Goal: Transaction & Acquisition: Download file/media

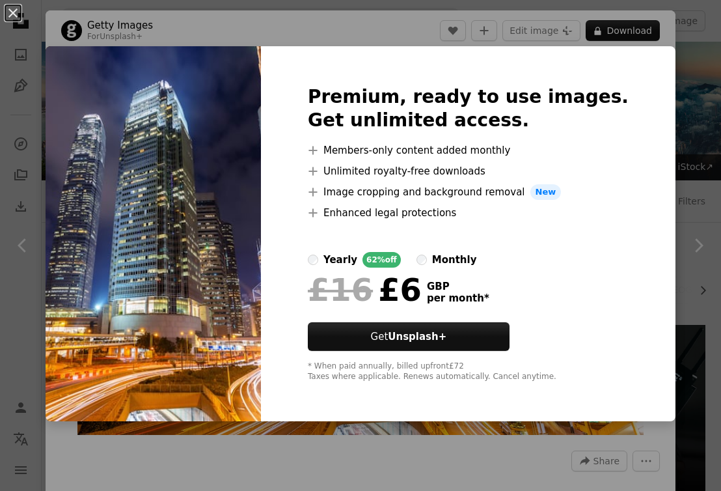
scroll to position [8617, 0]
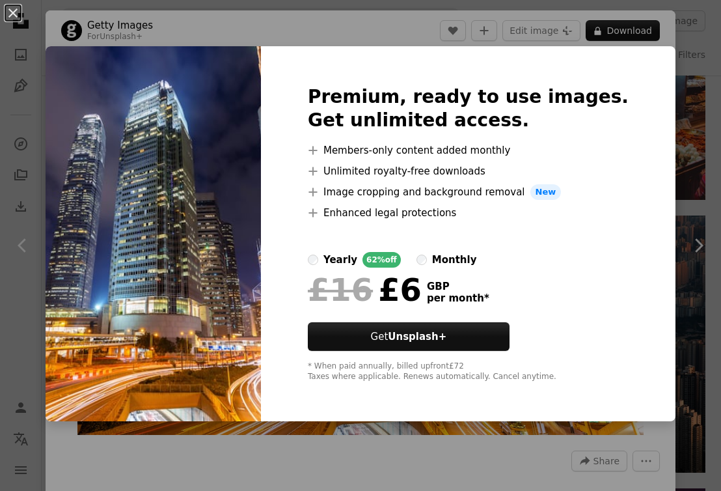
click at [299, 31] on div "An X shape Premium, ready to use images. Get unlimited access. A plus sign Memb…" at bounding box center [360, 245] width 721 height 491
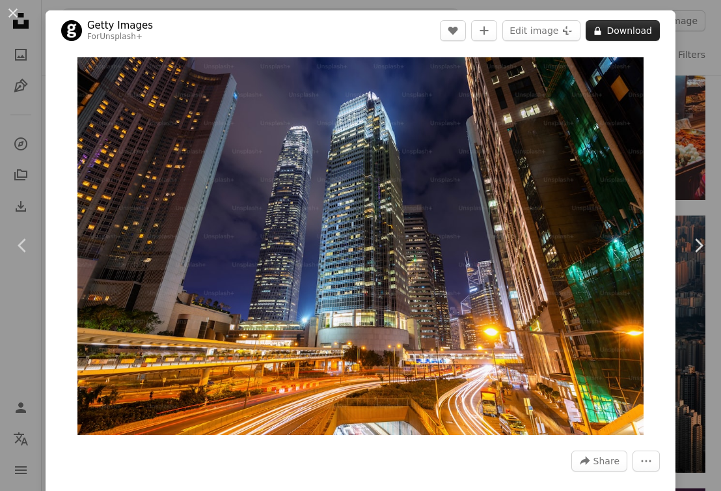
click at [632, 29] on button "A lock Download" at bounding box center [623, 30] width 74 height 21
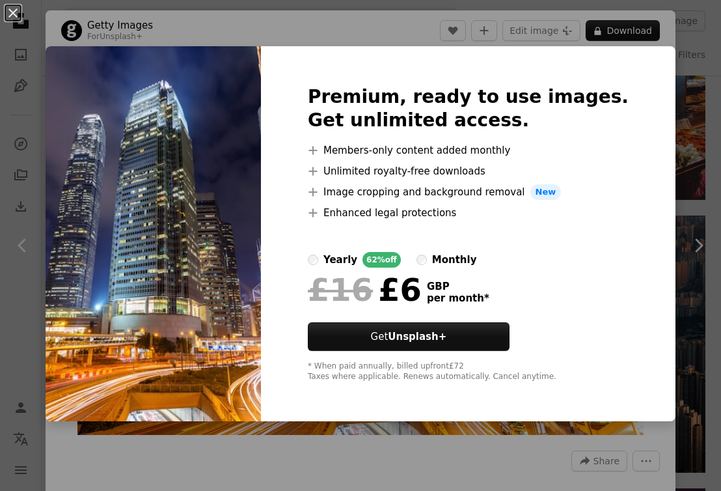
click at [335, 25] on div "An X shape Premium, ready to use images. Get unlimited access. A plus sign Memb…" at bounding box center [360, 245] width 721 height 491
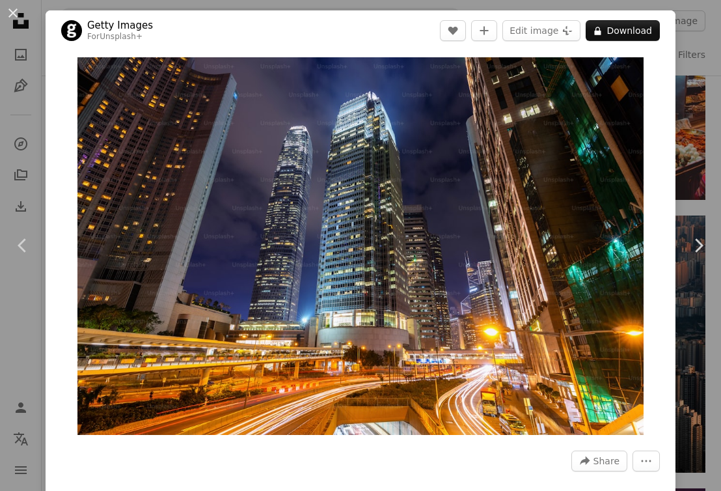
click at [10, 113] on div "An X shape Chevron left Chevron right Getty Images For Unsplash+ A heart A plus…" at bounding box center [360, 245] width 721 height 491
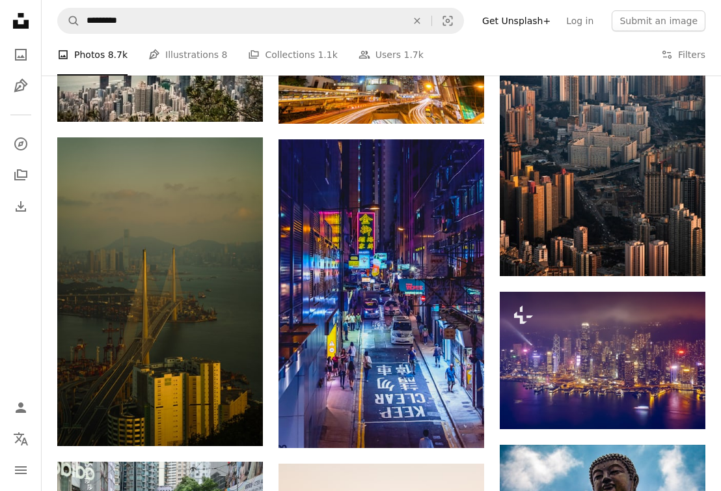
scroll to position [8802, 0]
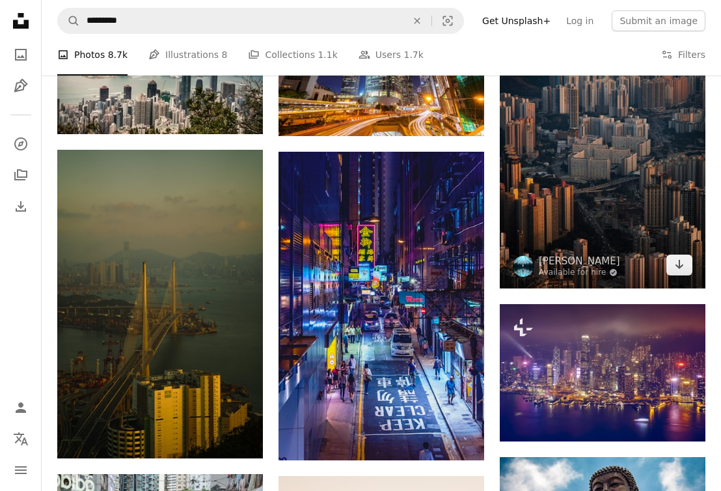
click at [567, 137] on img at bounding box center [603, 159] width 206 height 257
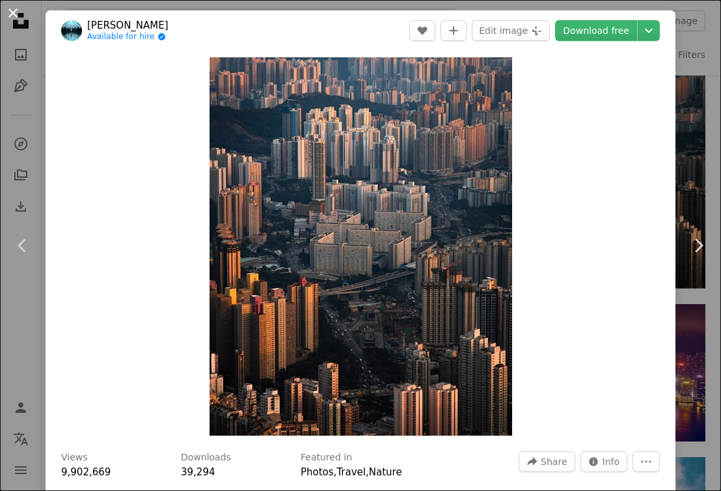
click at [18, 12] on button "An X shape" at bounding box center [13, 13] width 16 height 16
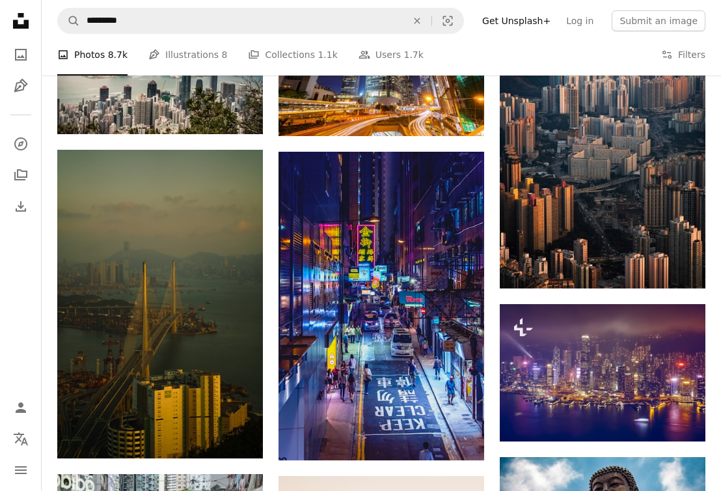
click at [5, 11] on nav "Unsplash logo Unsplash Home A photo Pen Tool A compass A stack of folders Downl…" at bounding box center [21, 245] width 42 height 491
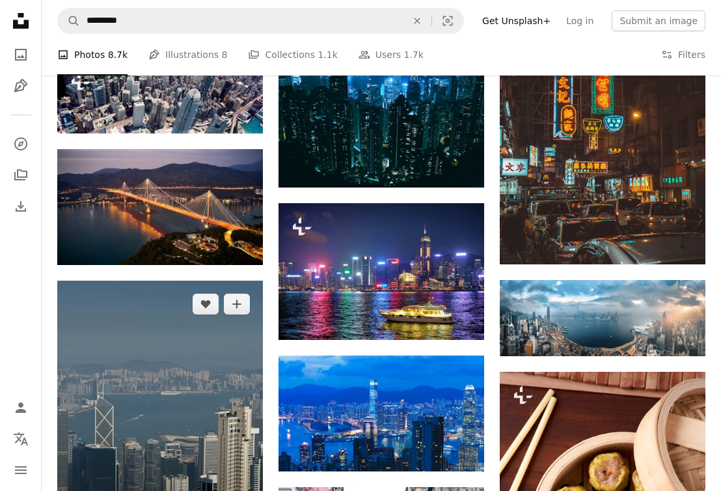
scroll to position [10526, 0]
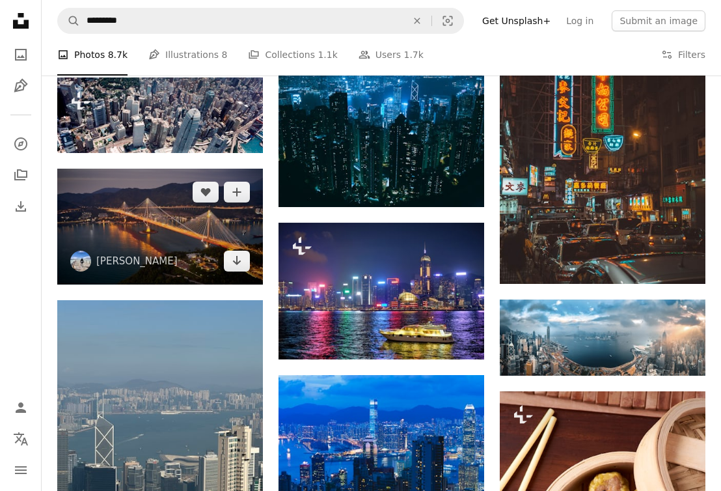
click at [129, 229] on img at bounding box center [160, 227] width 206 height 116
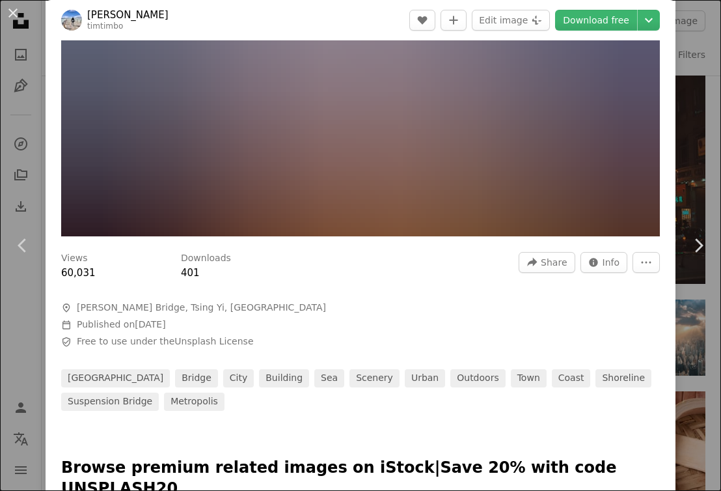
scroll to position [179, 0]
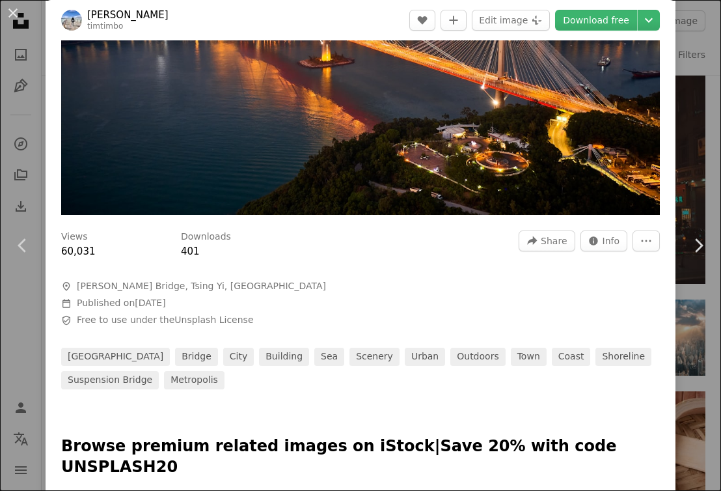
click at [689, 182] on div "An X shape Chevron left Chevron right [PERSON_NAME] timtimbo A heart A plus sig…" at bounding box center [360, 245] width 721 height 491
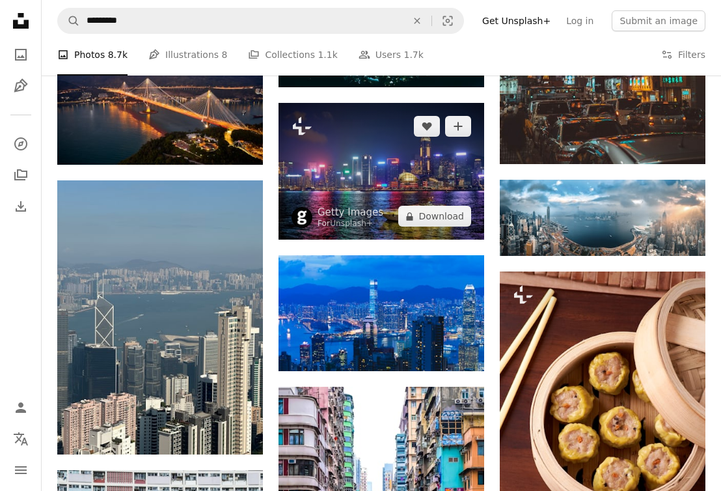
scroll to position [10644, 0]
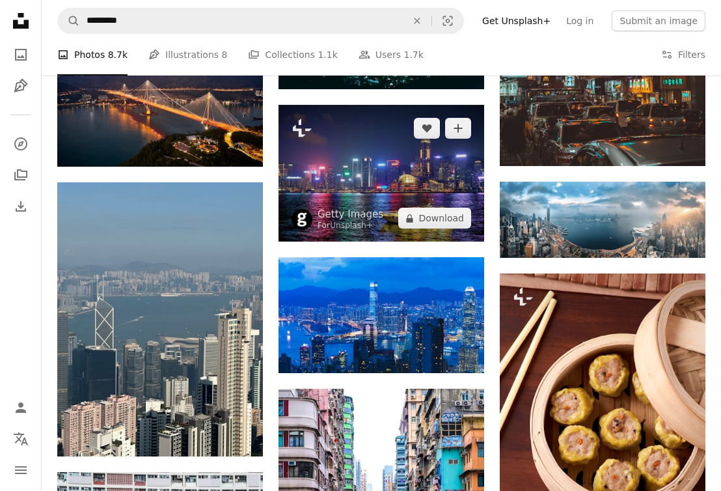
click at [373, 176] on img at bounding box center [381, 173] width 206 height 137
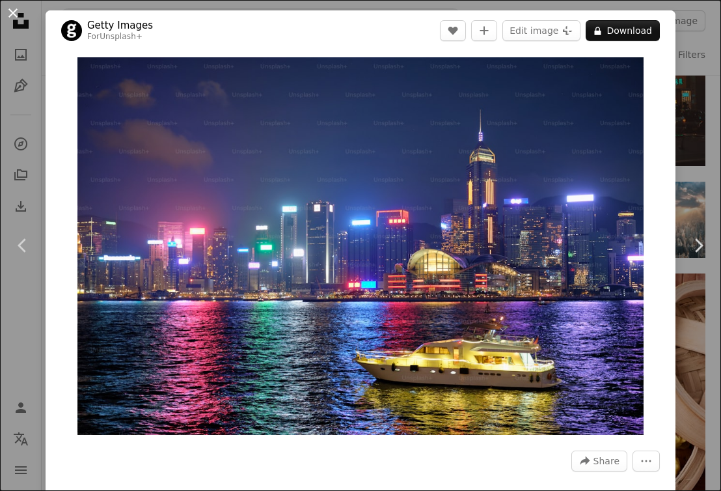
click at [14, 12] on button "An X shape" at bounding box center [13, 13] width 16 height 16
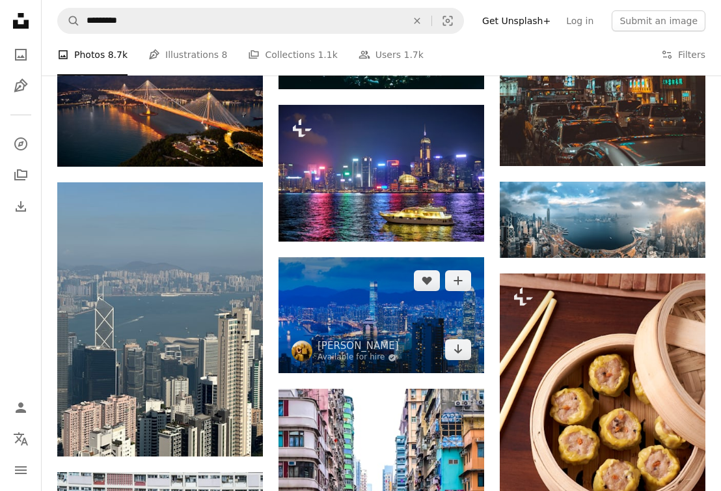
click at [368, 306] on img at bounding box center [381, 315] width 206 height 116
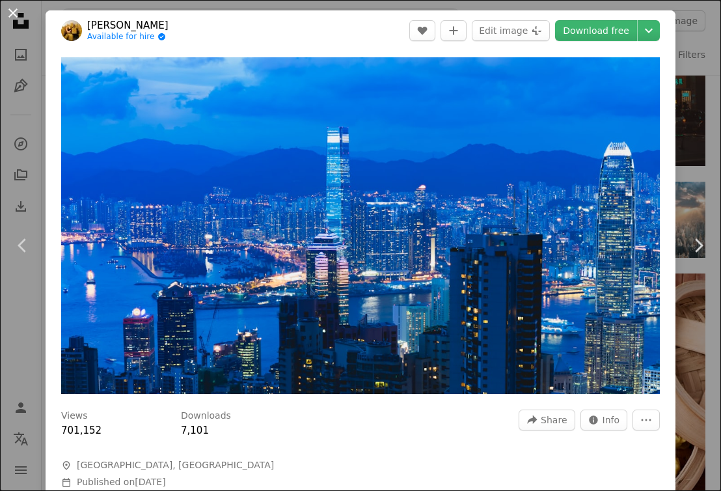
click at [14, 12] on button "An X shape" at bounding box center [13, 13] width 16 height 16
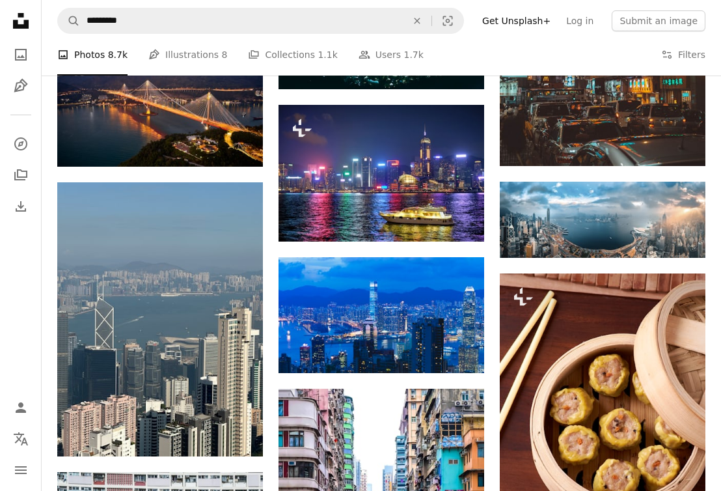
click at [12, 12] on icon "Unsplash logo Unsplash Home" at bounding box center [21, 21] width 26 height 26
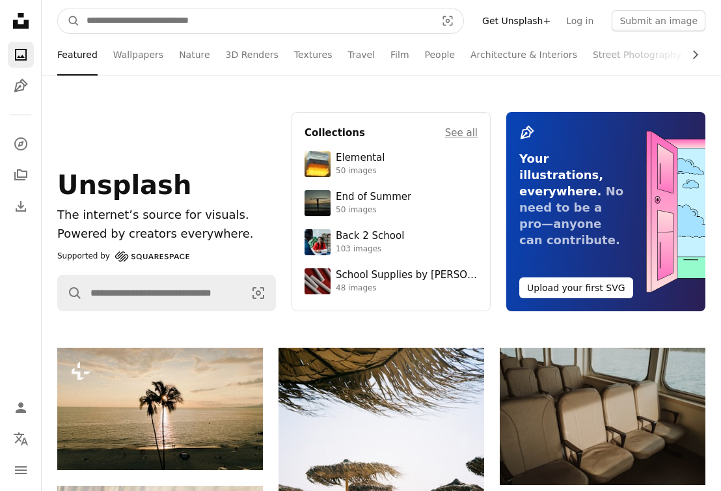
click at [189, 18] on input "Find visuals sitewide" at bounding box center [256, 20] width 352 height 25
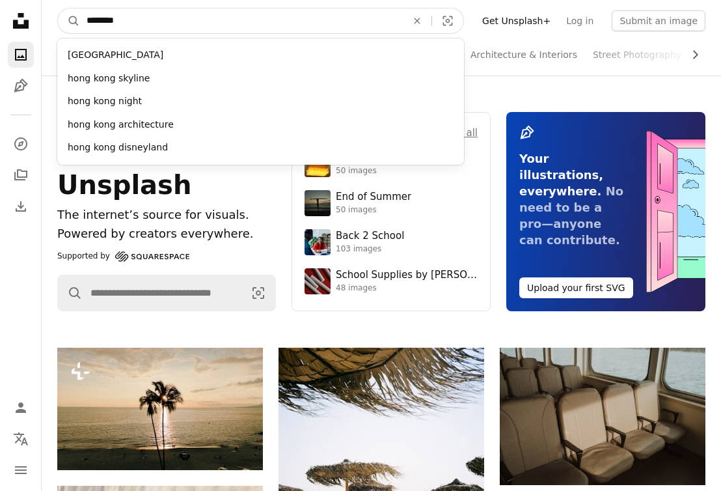
type input "*********"
click at [69, 21] on button "A magnifying glass" at bounding box center [69, 20] width 22 height 25
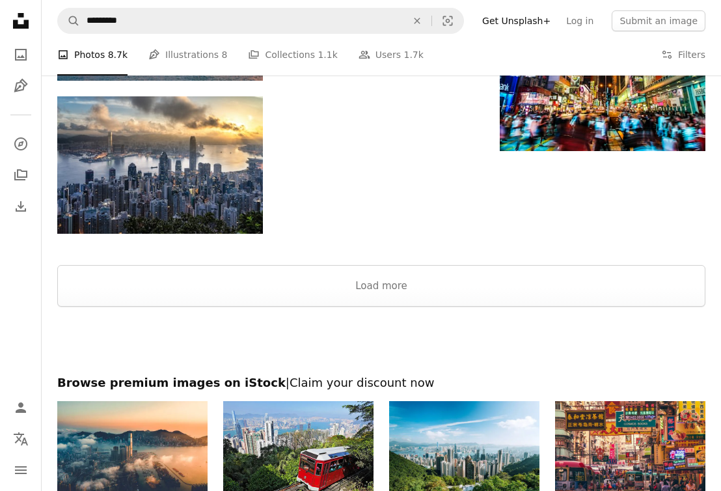
scroll to position [1479, 0]
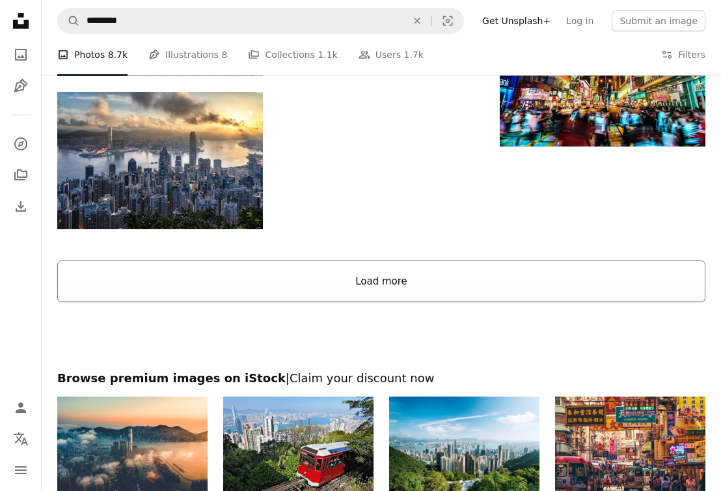
click at [385, 293] on button "Load more" at bounding box center [381, 281] width 648 height 42
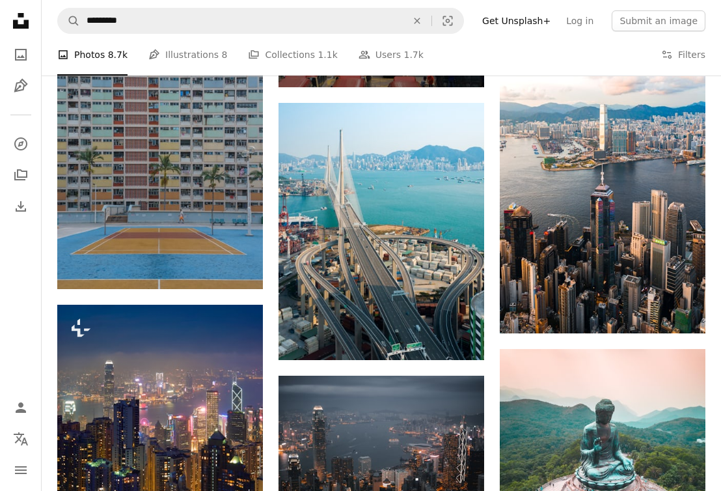
scroll to position [2366, 0]
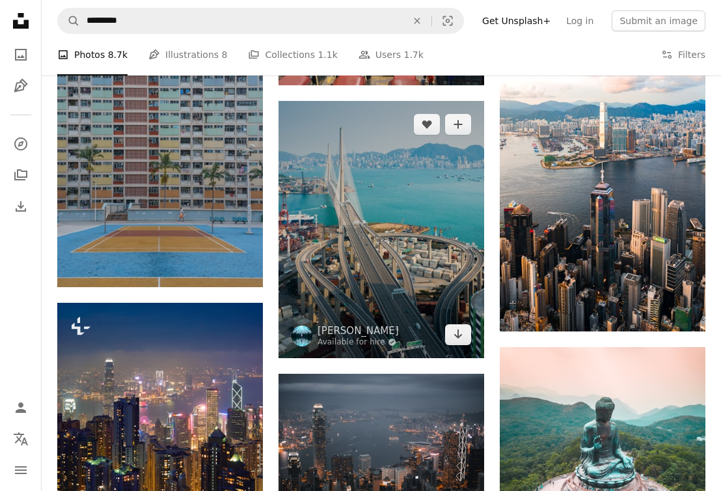
click at [386, 232] on img at bounding box center [381, 229] width 206 height 257
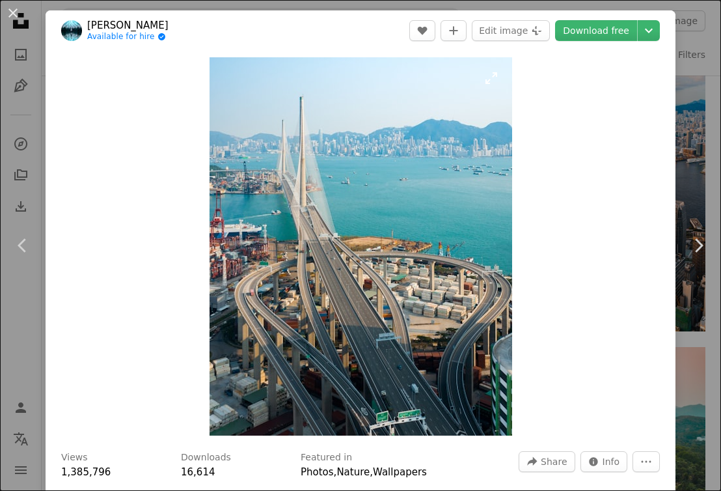
click at [249, 92] on img "Zoom in on this image" at bounding box center [361, 246] width 303 height 378
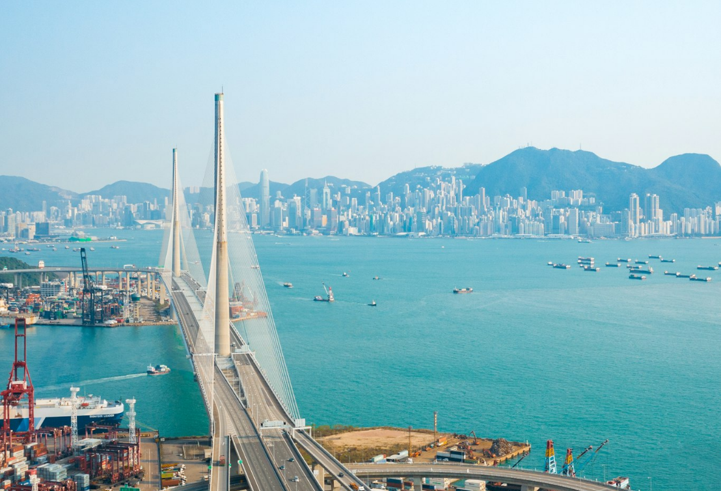
scroll to position [206, 0]
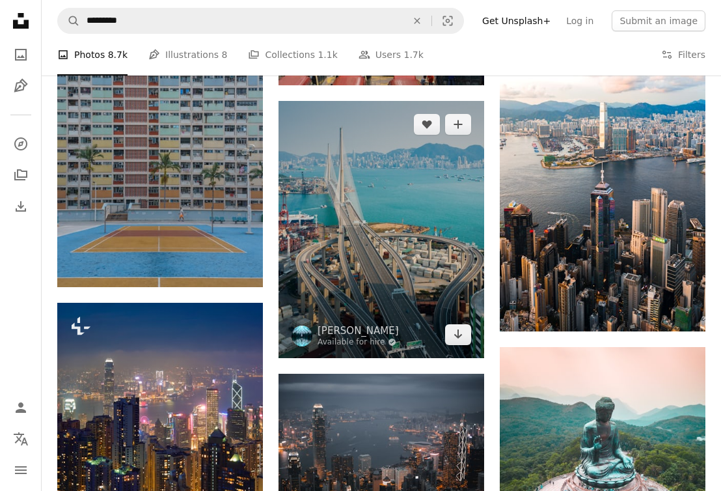
click at [388, 275] on img at bounding box center [381, 229] width 206 height 257
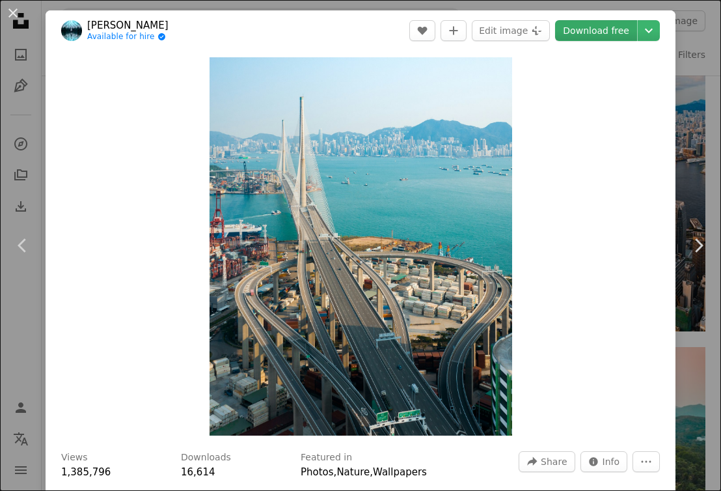
click at [609, 34] on link "Download free" at bounding box center [596, 30] width 82 height 21
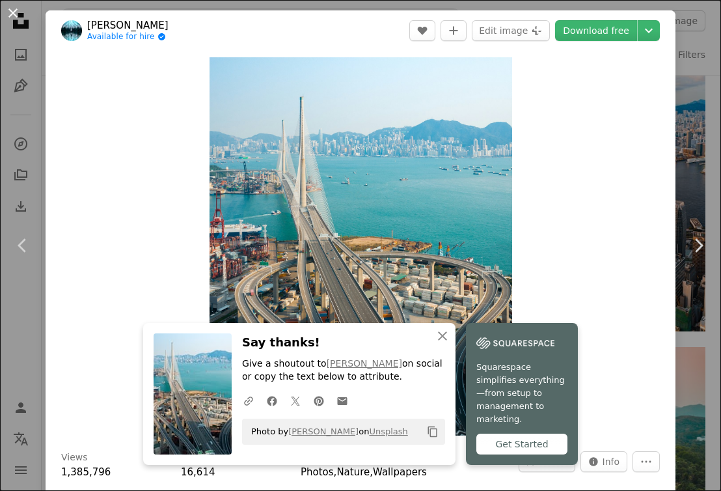
click at [18, 14] on button "An X shape" at bounding box center [13, 13] width 16 height 16
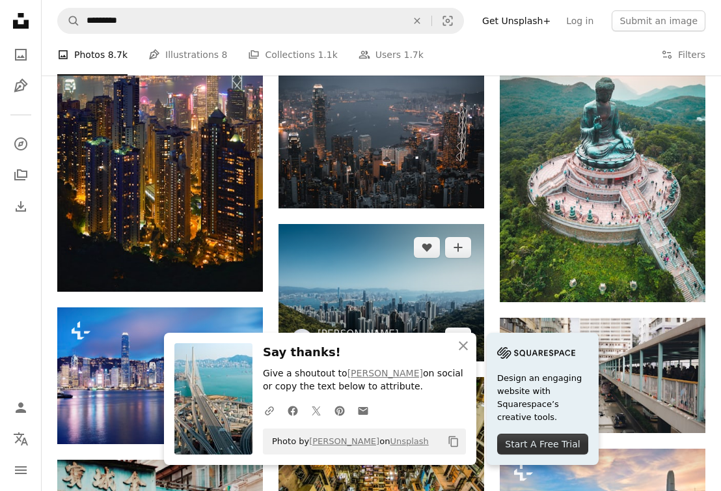
scroll to position [2680, 0]
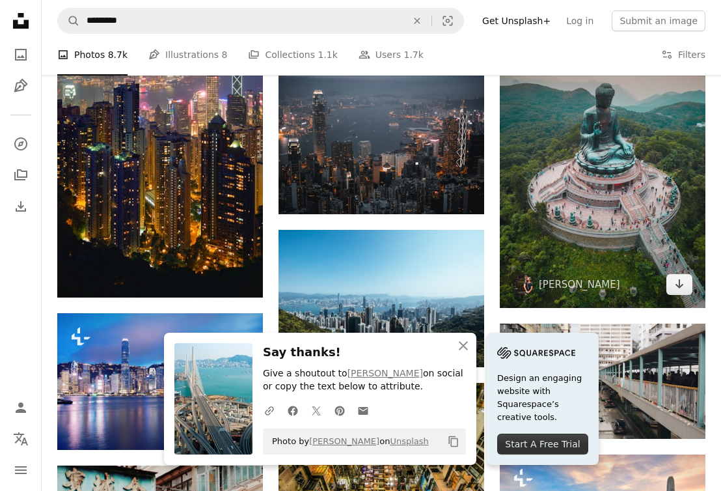
click at [643, 152] on img at bounding box center [603, 170] width 206 height 275
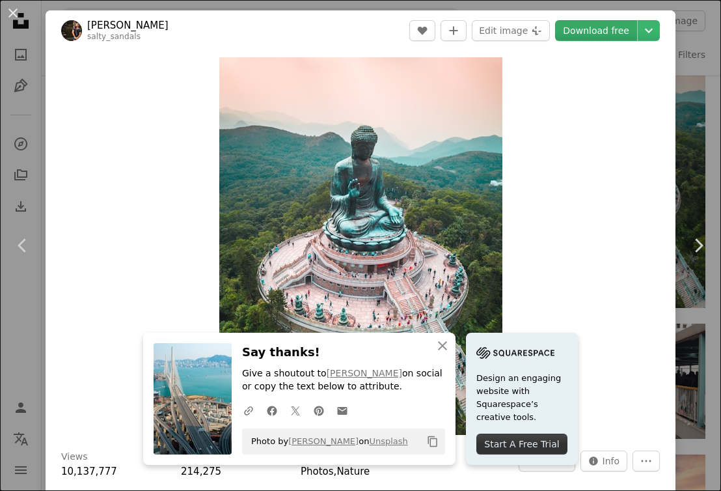
click at [595, 34] on link "Download free" at bounding box center [596, 30] width 82 height 21
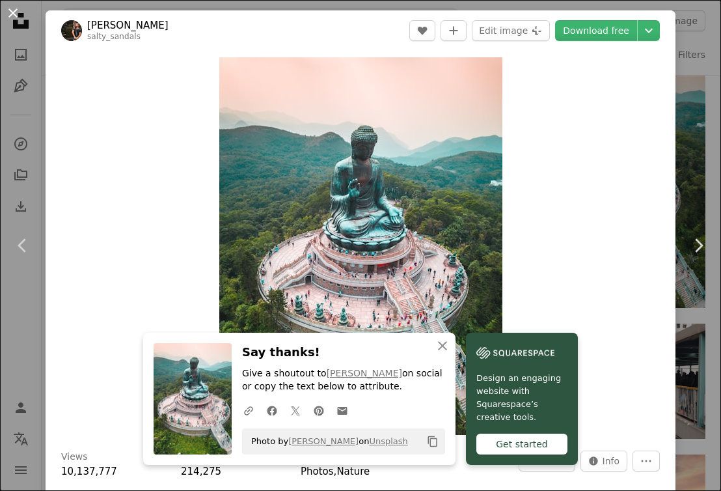
click at [13, 12] on button "An X shape" at bounding box center [13, 13] width 16 height 16
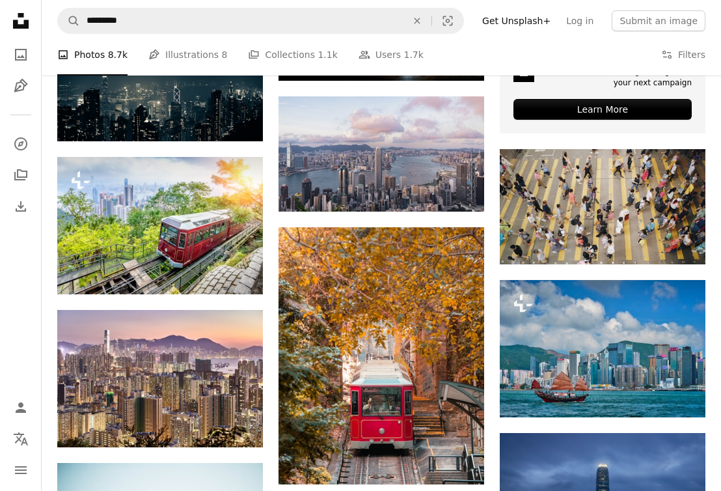
scroll to position [3735, 0]
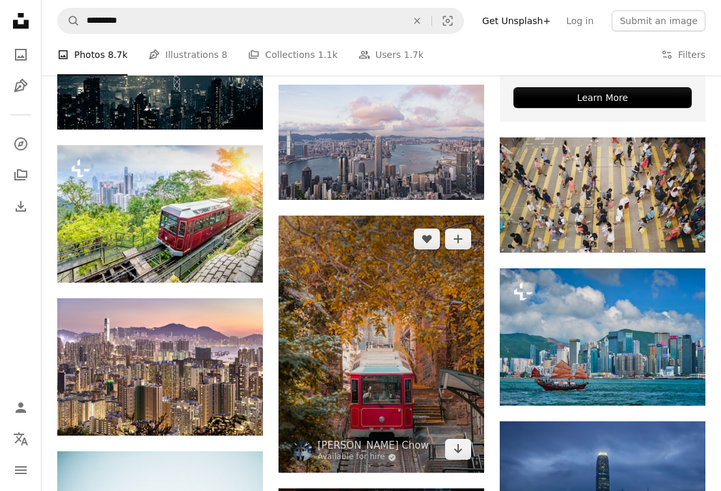
click at [377, 312] on img at bounding box center [381, 343] width 206 height 257
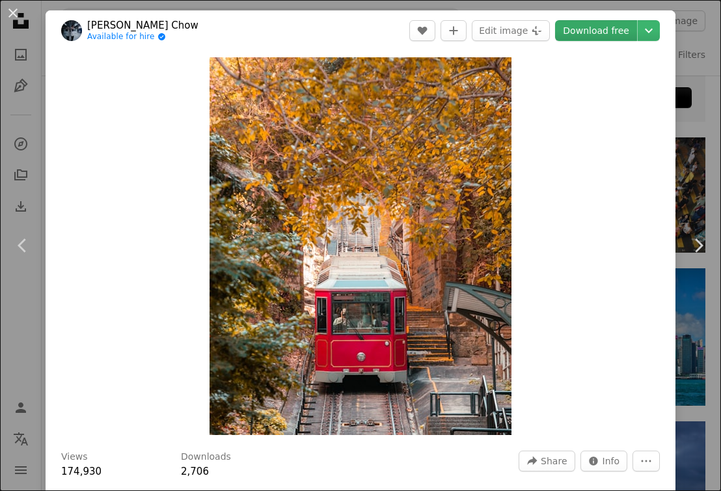
click at [610, 38] on link "Download free" at bounding box center [596, 30] width 82 height 21
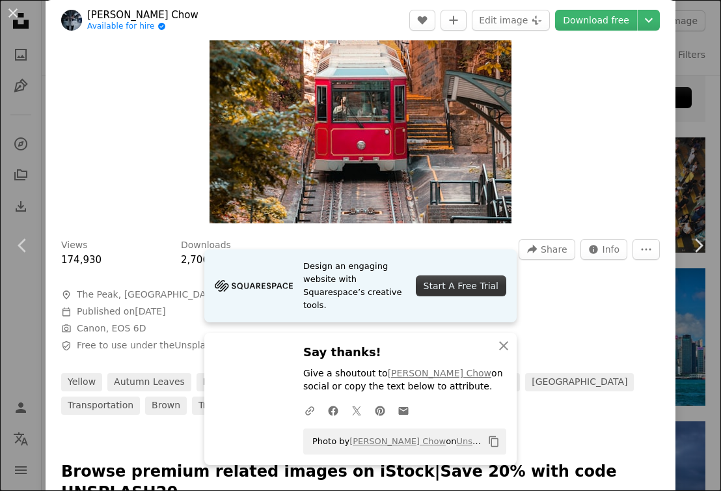
scroll to position [217, 0]
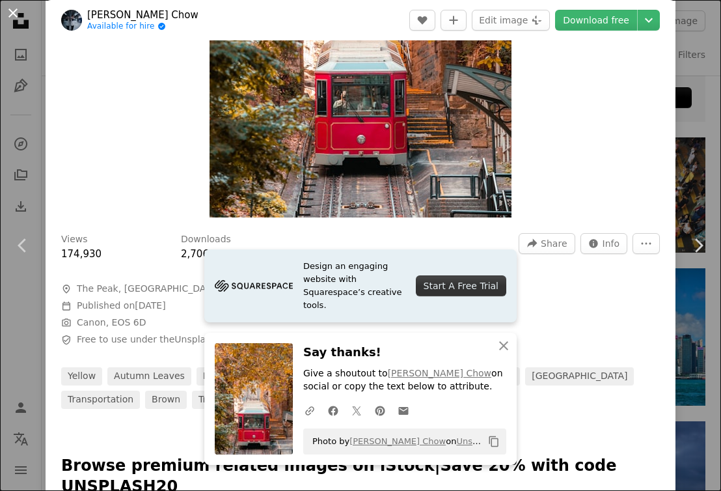
click at [14, 9] on button "An X shape" at bounding box center [13, 13] width 16 height 16
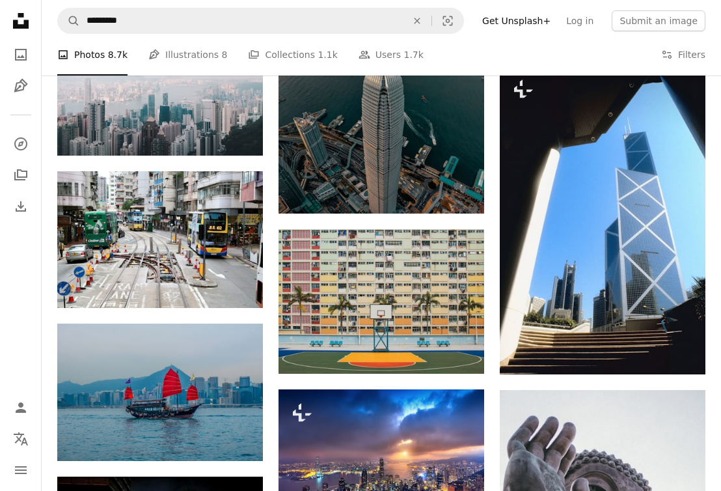
scroll to position [5063, 0]
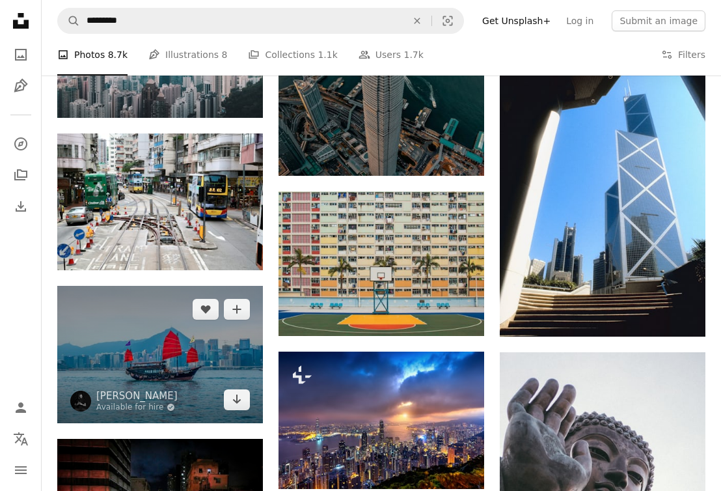
click at [157, 372] on img at bounding box center [160, 354] width 206 height 137
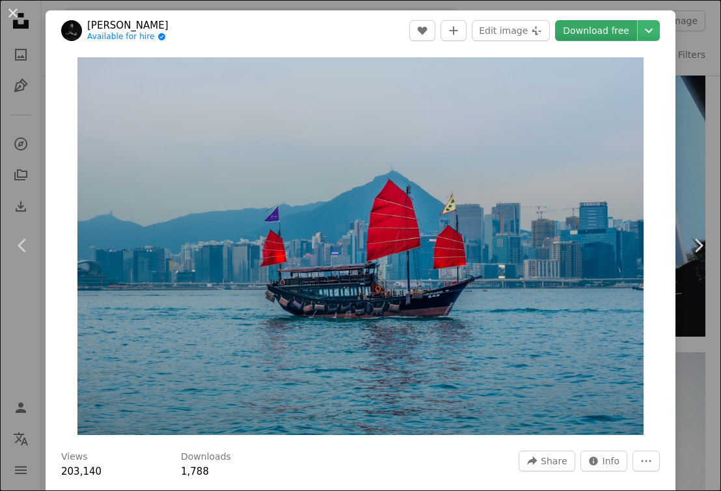
click at [591, 27] on link "Download free" at bounding box center [596, 30] width 82 height 21
